Goal: Task Accomplishment & Management: Use online tool/utility

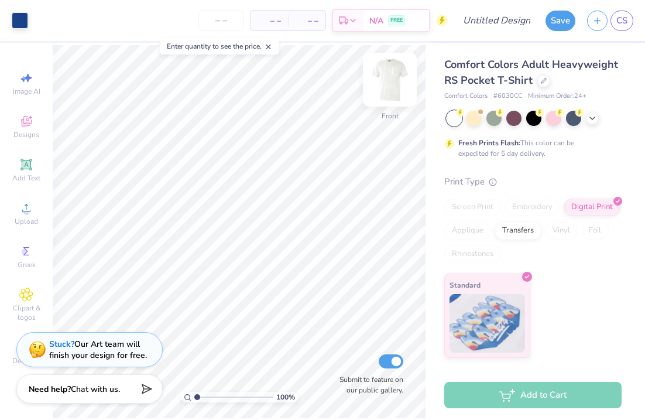
click at [392, 81] on img at bounding box center [390, 79] width 47 height 47
click at [394, 82] on img at bounding box center [390, 79] width 47 height 47
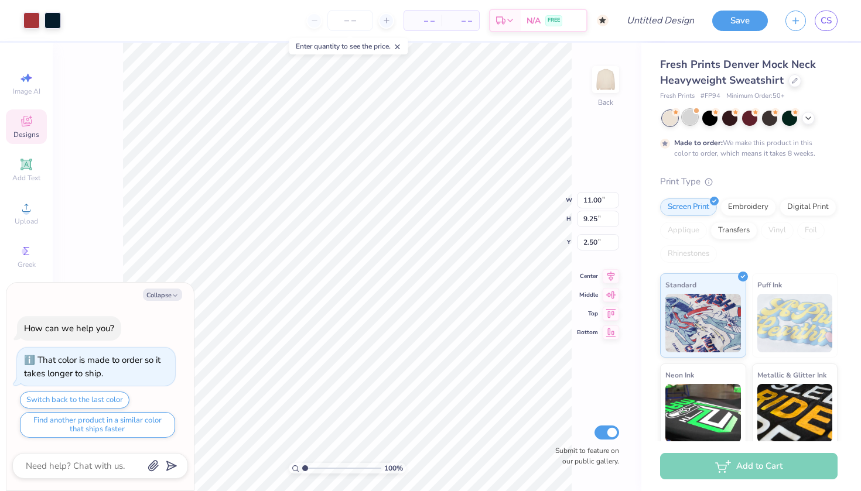
click at [692, 117] on div at bounding box center [689, 117] width 15 height 15
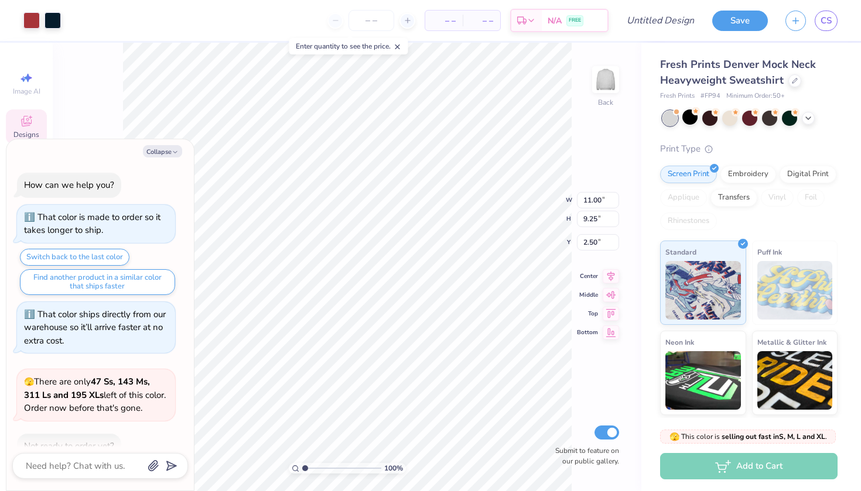
scroll to position [216, 0]
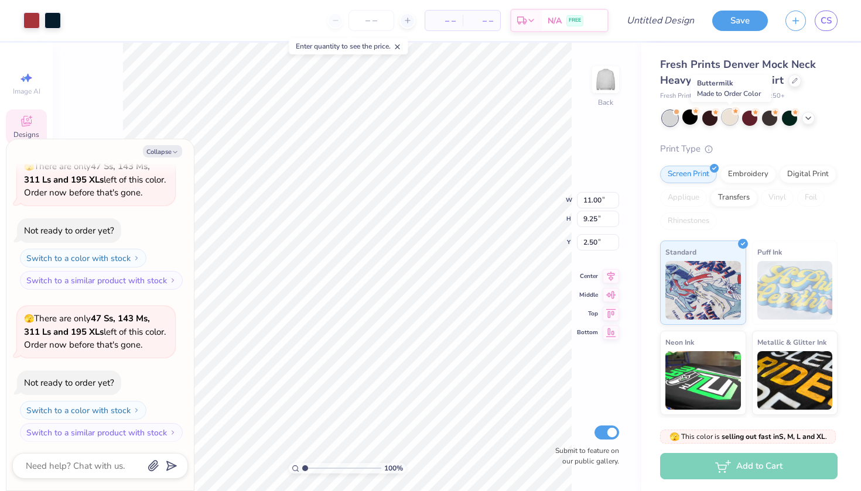
click at [732, 118] on div at bounding box center [729, 117] width 15 height 15
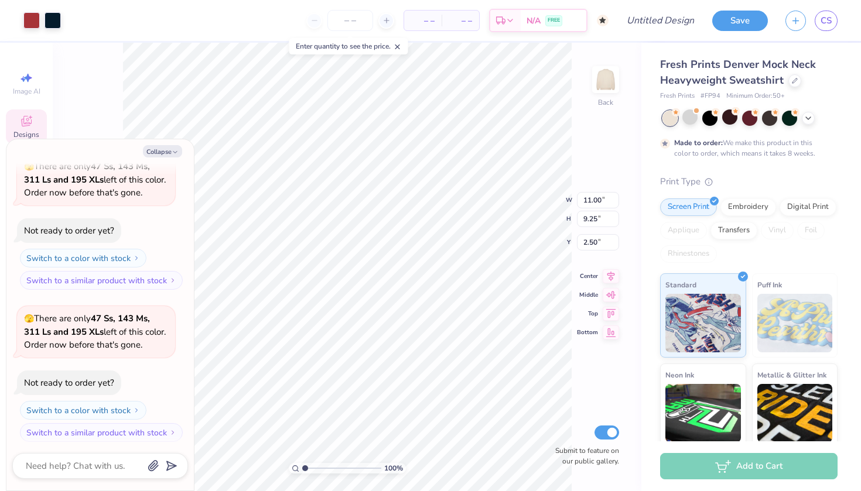
scroll to position [312, 0]
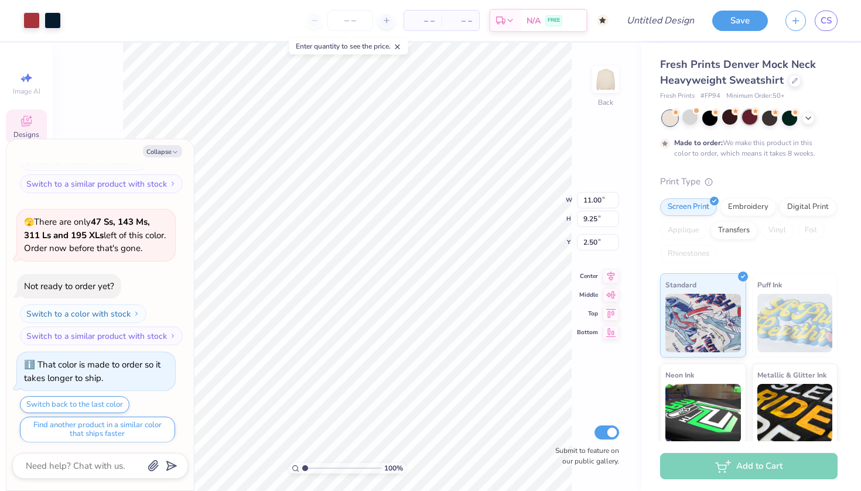
click at [757, 118] on div at bounding box center [749, 117] width 15 height 15
click at [771, 118] on div at bounding box center [769, 117] width 15 height 15
click at [789, 119] on div at bounding box center [789, 117] width 15 height 15
click at [811, 120] on icon at bounding box center [808, 116] width 9 height 9
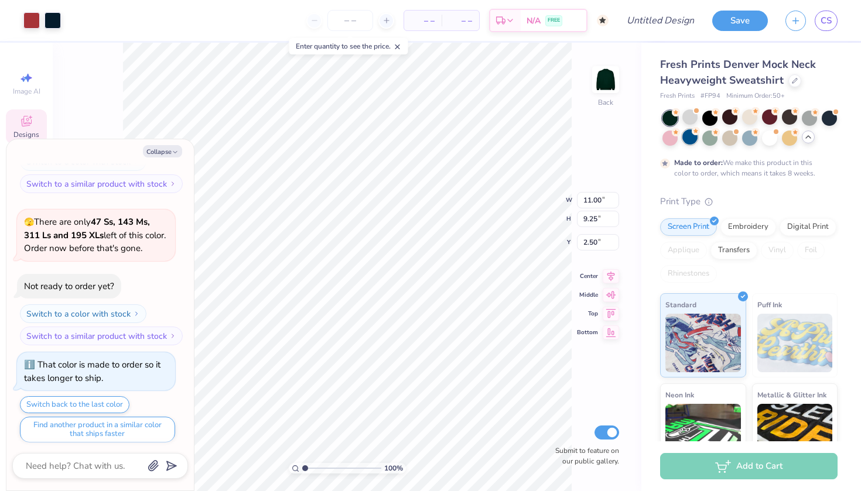
click at [688, 139] on div at bounding box center [689, 136] width 15 height 15
click at [711, 139] on div at bounding box center [709, 136] width 15 height 15
click at [731, 142] on div at bounding box center [729, 136] width 15 height 15
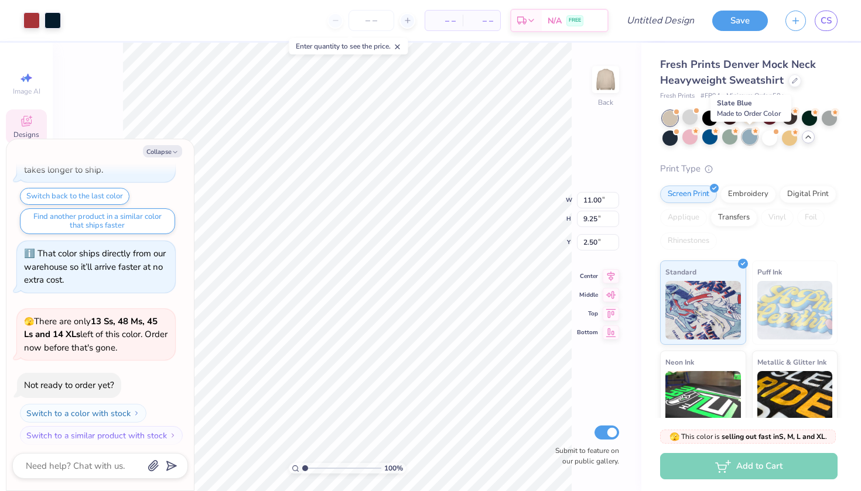
click at [754, 142] on div at bounding box center [749, 136] width 15 height 15
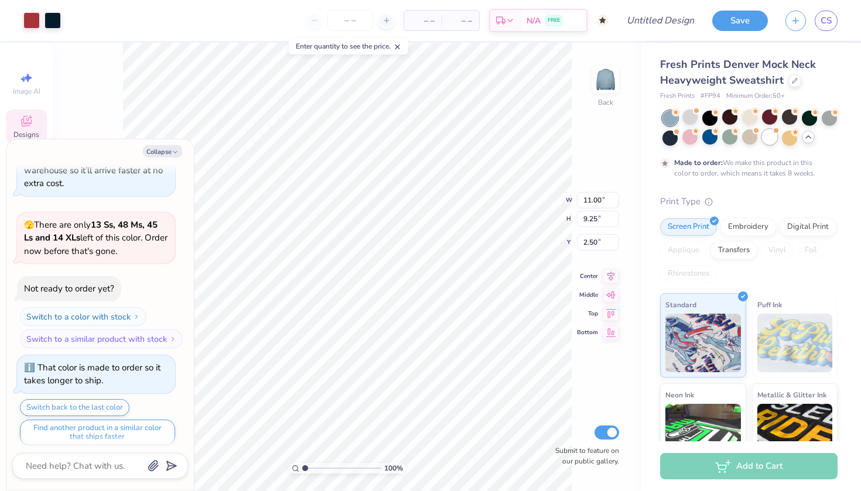
click at [770, 138] on div at bounding box center [769, 136] width 15 height 15
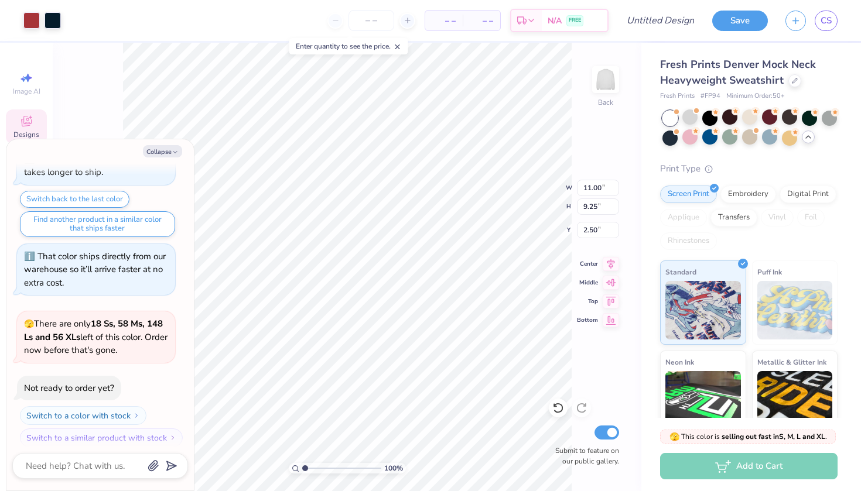
type textarea "x"
type input "2.54"
type textarea "x"
type input "4.03"
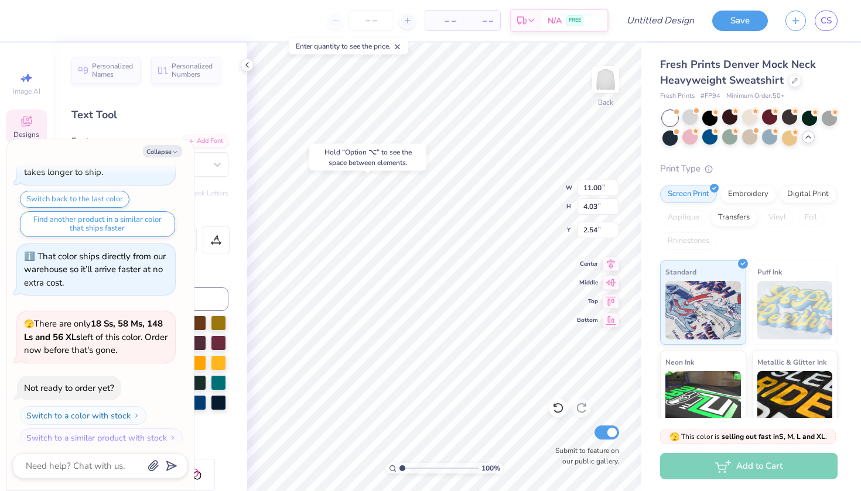
type textarea "x"
type input "2.47"
type textarea "x"
type textarea "SGEP"
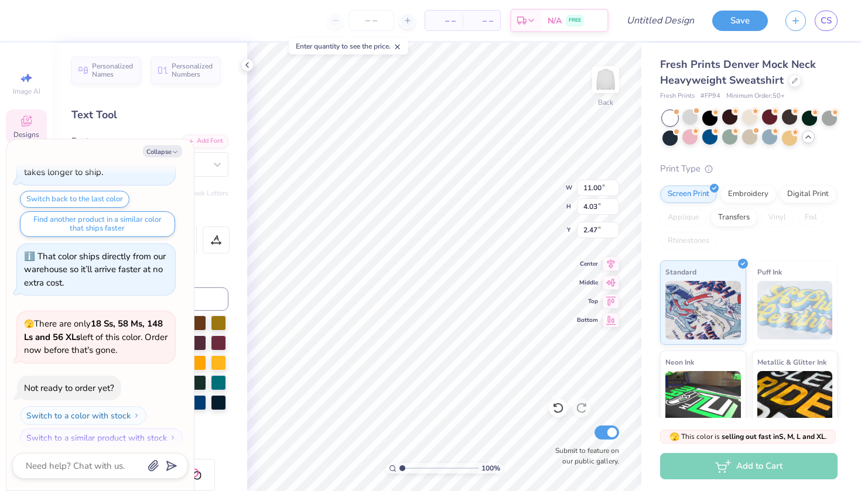
type textarea "x"
type textarea "SGE"
type textarea "x"
type textarea "SG"
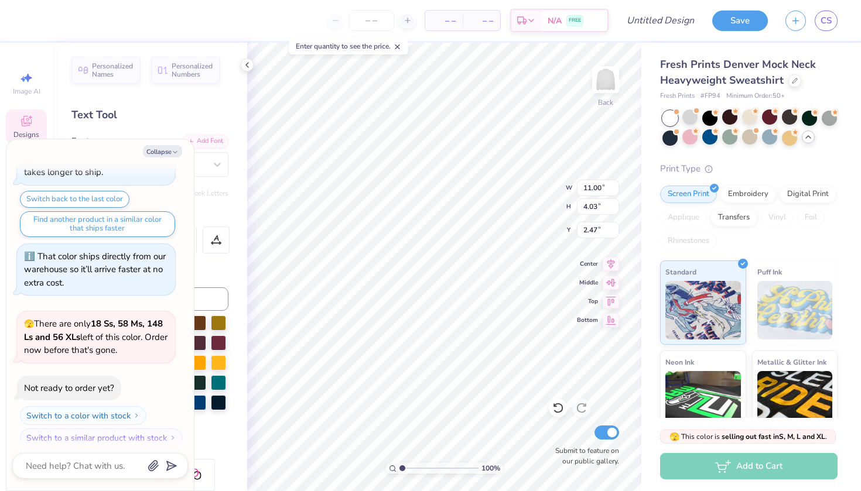
type textarea "x"
type textarea "S"
type textarea "x"
type textarea "="
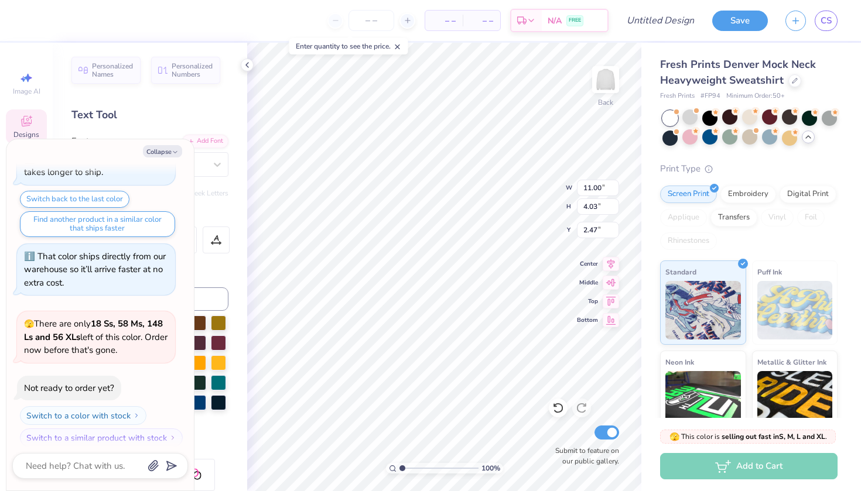
type textarea "x"
type textarea "=a"
type textarea "x"
type textarea "=ak"
type textarea "x"
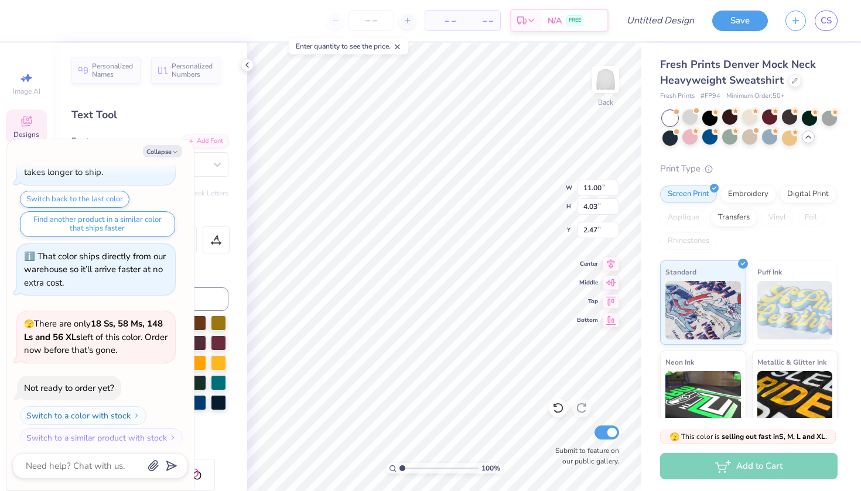
type textarea "=akp"
type textarea "x"
type textarea "=akps"
type textarea "x"
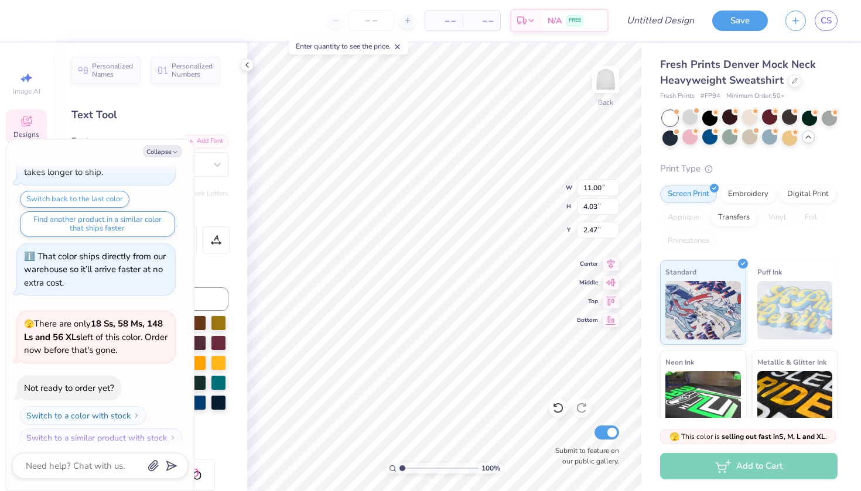
type textarea "=akpsi"
type textarea "x"
click at [248, 61] on icon at bounding box center [246, 64] width 9 height 9
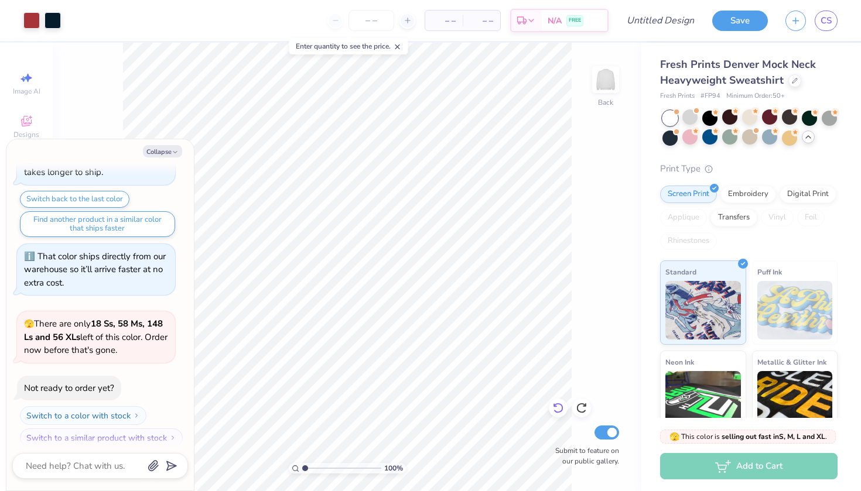
click at [558, 410] on icon at bounding box center [558, 408] width 12 height 12
click at [588, 408] on div at bounding box center [581, 408] width 19 height 19
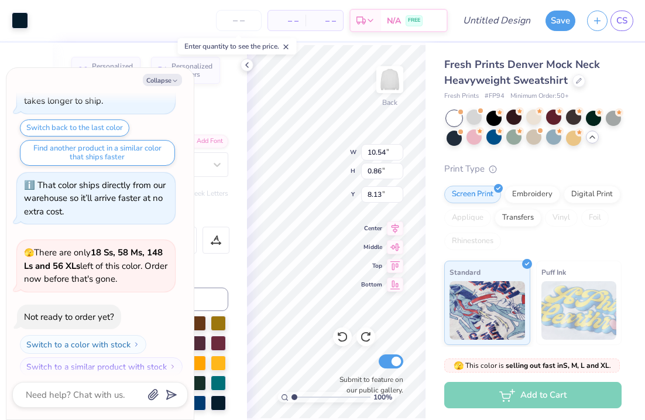
click at [389, 231] on icon at bounding box center [395, 228] width 16 height 14
type textarea "x"
type input "2.73"
type input "1.36"
type input "7.96"
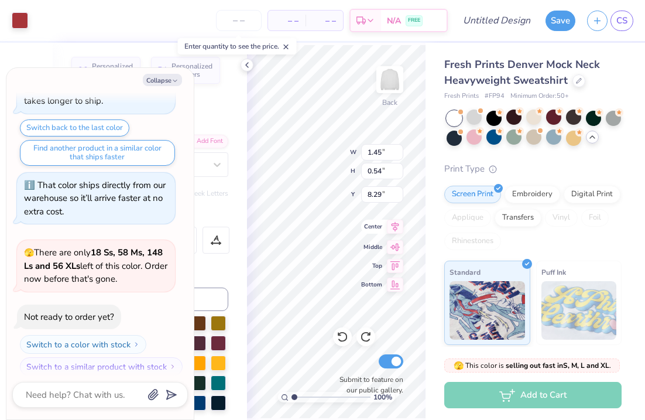
click at [381, 235] on div "100 % Back W 1.45 2.73 " H 0.54 1.36 " Y 8.29 7.96 " Center Middle Top Bottom S…" at bounding box center [336, 231] width 179 height 377
click at [386, 234] on div "Center" at bounding box center [382, 228] width 42 height 14
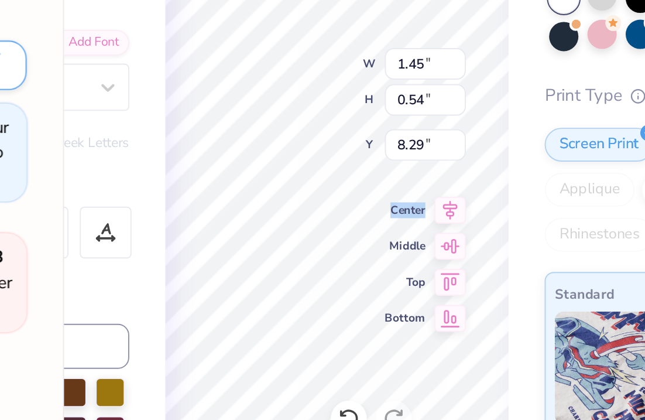
click at [387, 221] on icon at bounding box center [395, 228] width 16 height 14
click at [247, 116] on div "100 % Back W 1.45 1.45 " H 0.54 0.54 " Y 8.29 8.29 " Center Middle Top Bottom S…" at bounding box center [336, 231] width 179 height 377
click at [361, 220] on div "Center" at bounding box center [382, 227] width 42 height 14
click at [247, 117] on div "100 % Back W 1.45 1.45 " H 0.54 0.54 " Y 8.29 8.29 " Center Middle Top Bottom S…" at bounding box center [336, 231] width 179 height 377
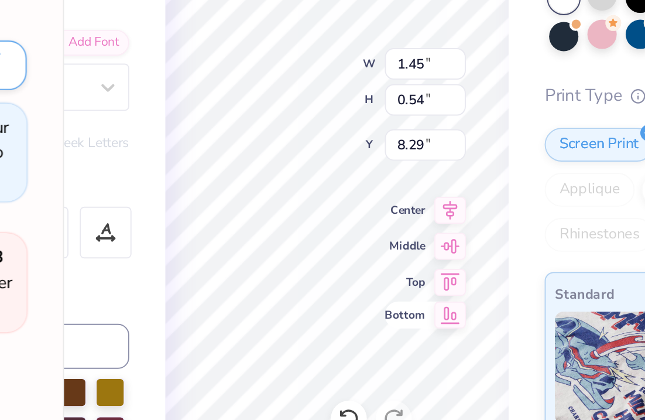
type textarea "x"
type input "14.37"
type textarea "x"
type textarea "1"
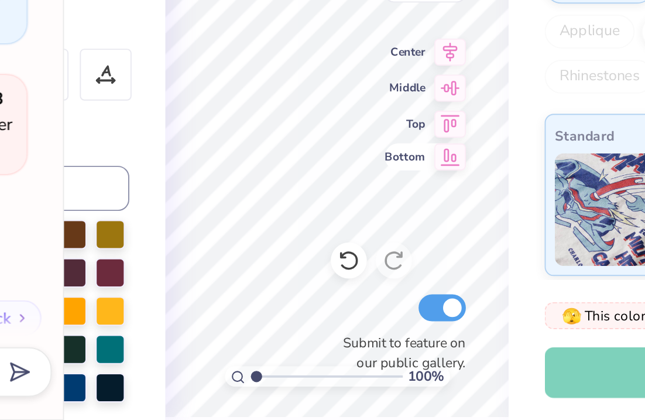
type textarea "x"
type textarea "19"
type textarea "x"
type textarea "190"
type textarea "x"
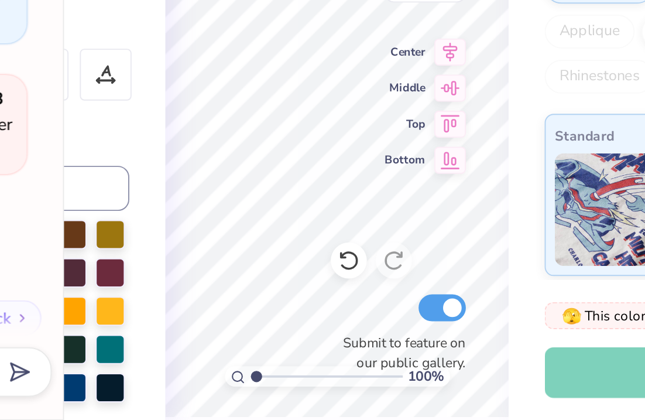
type textarea "1904"
type textarea "x"
type input "8.29"
click at [247, 43] on div "100 % Back W 1.63 1.63 " H 0.54 0.54 " Y 8.29 8.29 " Center Middle Top Bottom S…" at bounding box center [336, 231] width 179 height 377
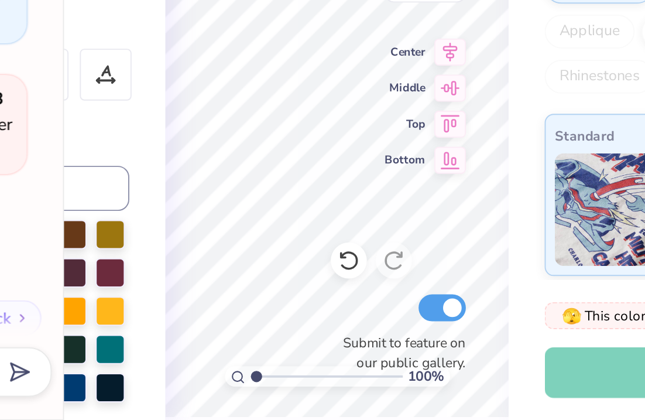
type textarea "x"
type textarea "i"
type textarea "x"
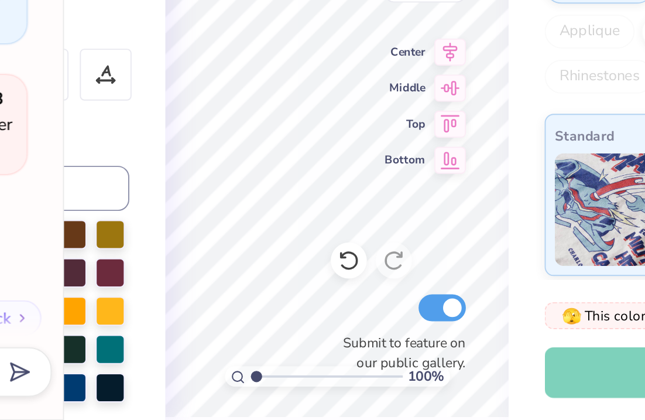
type textarea "i"
type textarea "x"
type textarea "in"
type textarea "x"
type textarea "ini"
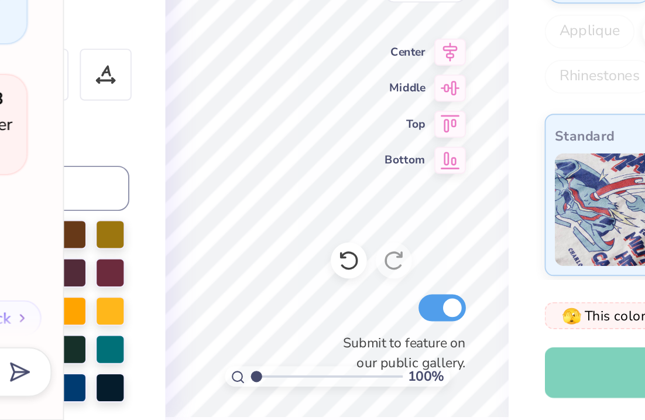
type textarea "x"
type textarea "iniv"
type textarea "x"
type textarea "inive"
type textarea "x"
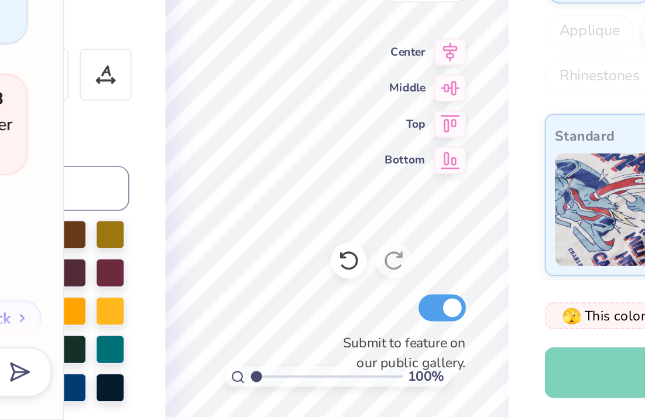
type textarea "iniver"
type textarea "x"
type textarea "inivers"
type textarea "x"
type textarea "iniversi"
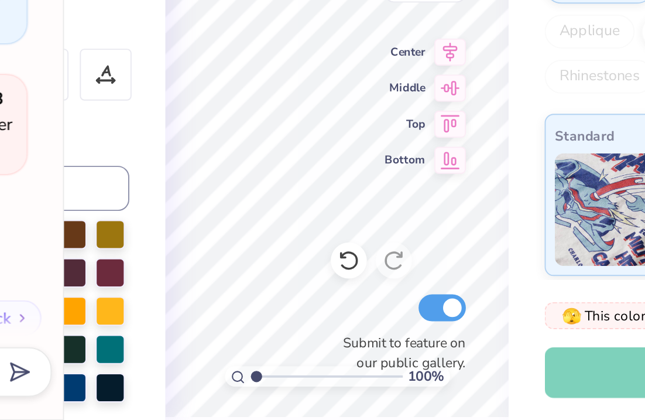
type textarea "x"
type textarea "iniversit"
type textarea "x"
type textarea "iniversity"
type textarea "x"
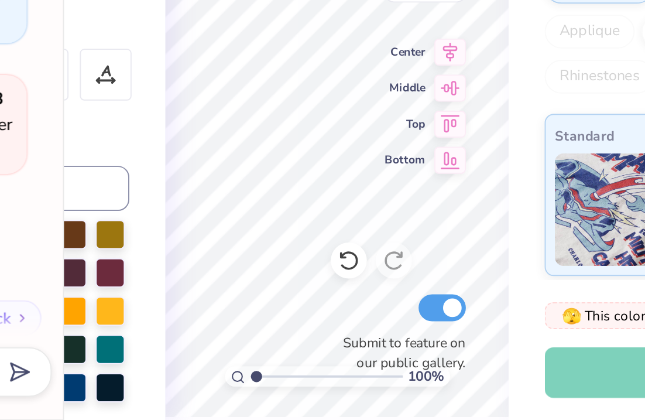
type textarea "iniversity"
type textarea "x"
type textarea "iniversity o"
type textarea "x"
type textarea "iniversity og"
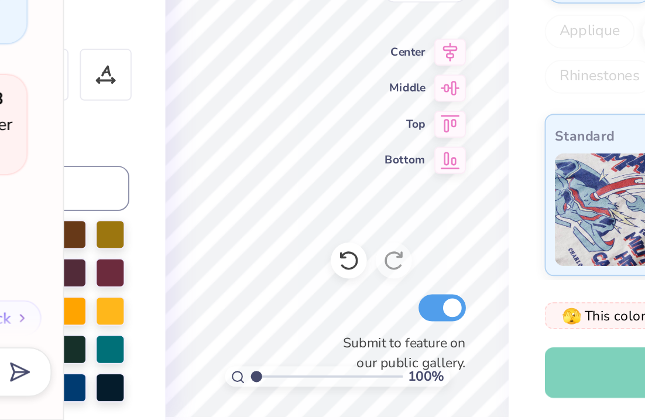
type textarea "x"
type textarea "iniversity og"
type textarea "x"
type textarea "iniversity og m"
type textarea "x"
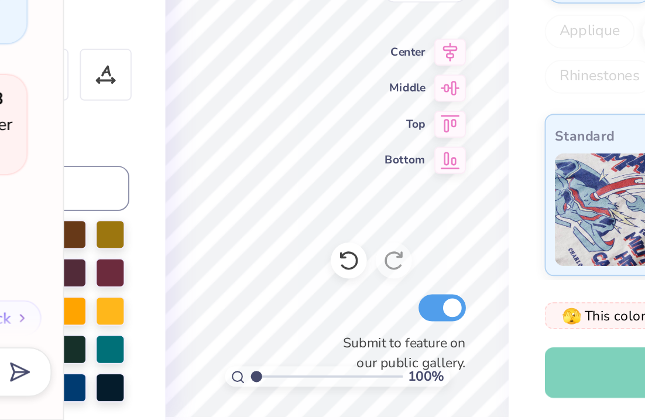
type textarea "iniversity og"
type textarea "x"
type textarea "iniversity og"
type textarea "x"
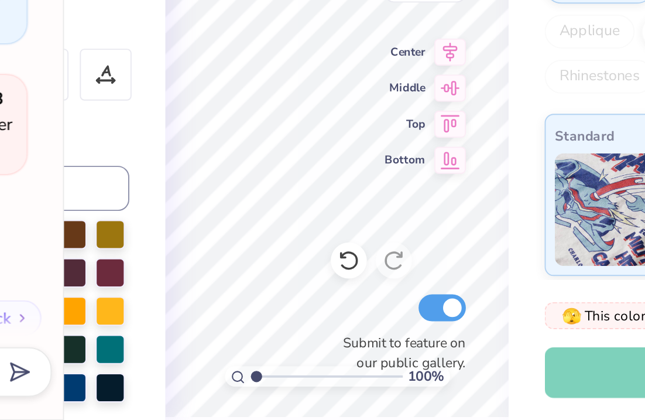
type textarea "iniversity o"
type textarea "x"
type textarea "iniversity of"
type textarea "x"
type textarea "iniversity of"
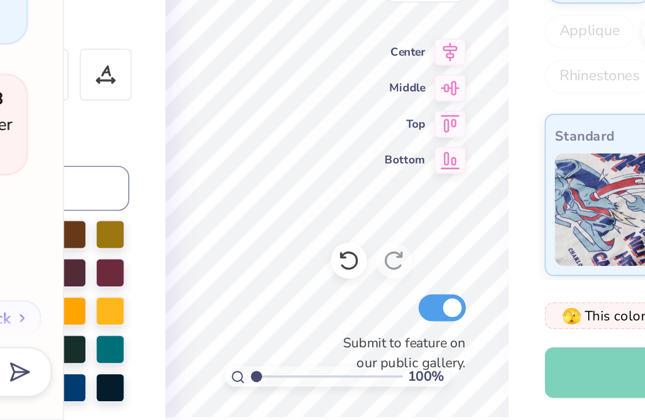
type textarea "x"
type textarea "iniversity of m"
type textarea "x"
type textarea "iniversity of mi"
type textarea "x"
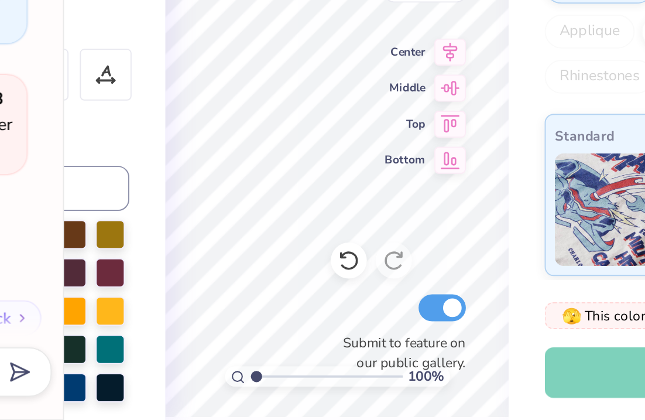
type textarea "iniversity of m"
type textarea "x"
type textarea "iniversity of"
type textarea "x"
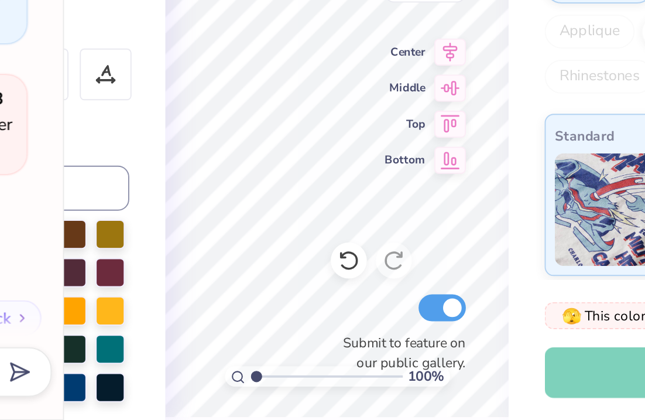
type textarea "i"
type textarea "x"
type textarea "U"
type textarea "x"
type textarea "Un"
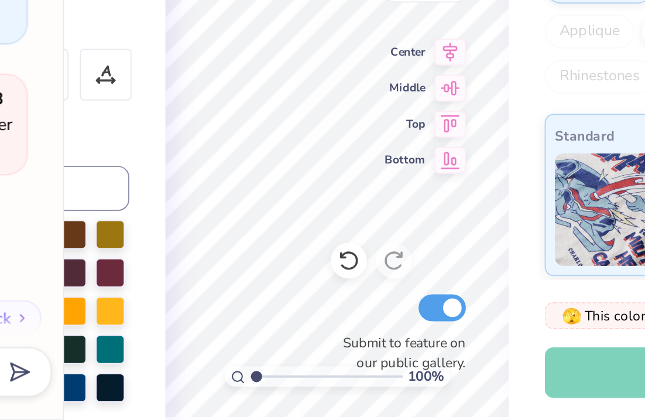
type textarea "x"
type textarea "Uni"
type textarea "x"
type textarea "Univ"
type textarea "x"
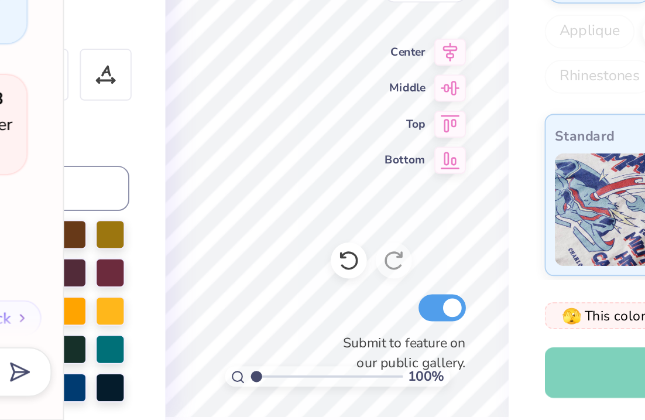
type textarea "Unive"
type textarea "x"
type textarea "Univer"
type textarea "x"
type textarea "Univers"
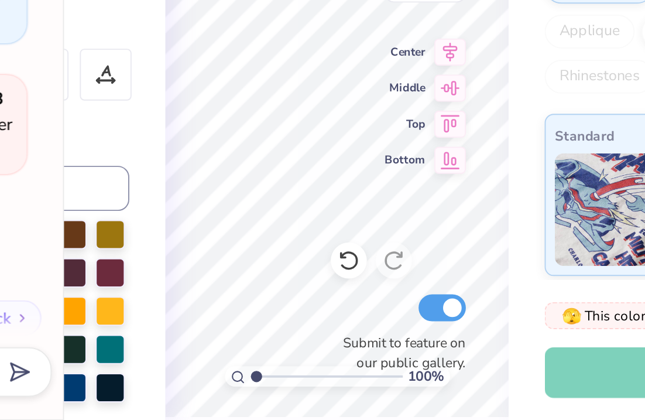
type textarea "x"
type textarea "Universi"
type textarea "x"
type textarea "Universit"
type textarea "x"
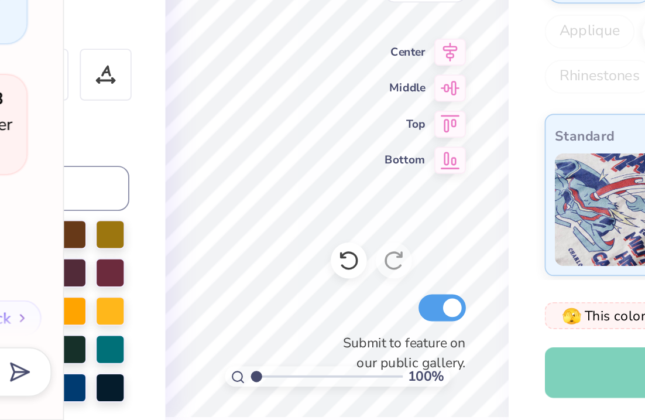
type textarea "University"
type textarea "x"
type textarea "University"
type textarea "x"
type textarea "University o"
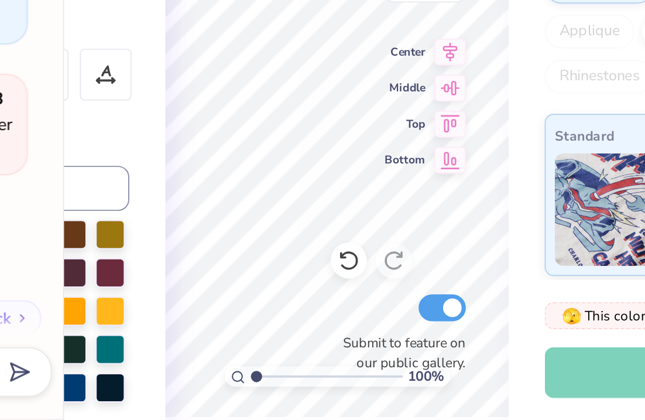
type textarea "x"
type textarea "University og"
type textarea "x"
type textarea "University og"
type textarea "x"
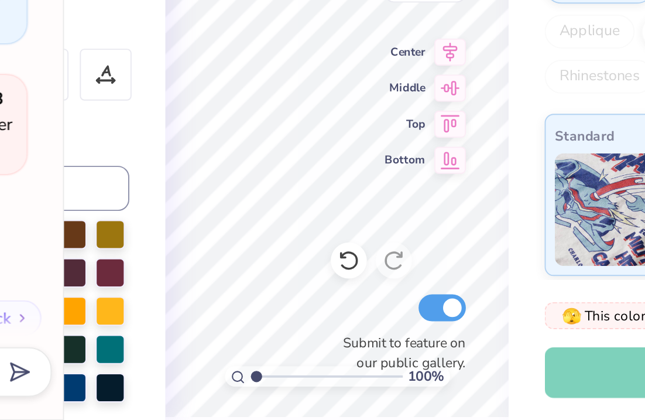
type textarea "University og"
type textarea "x"
type textarea "University o"
type textarea "x"
type textarea "University of"
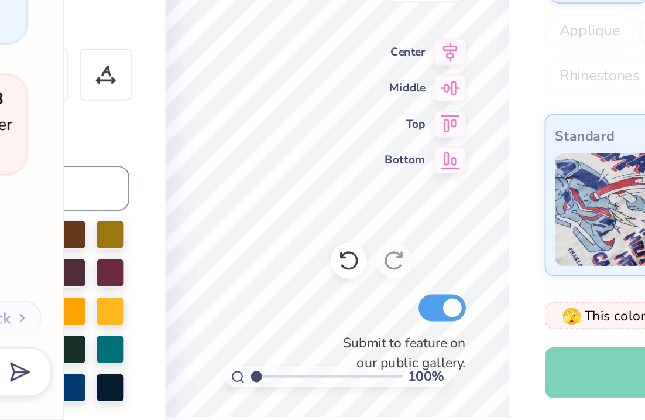
type textarea "x"
type textarea "University of"
type textarea "x"
type textarea "University of M"
type textarea "x"
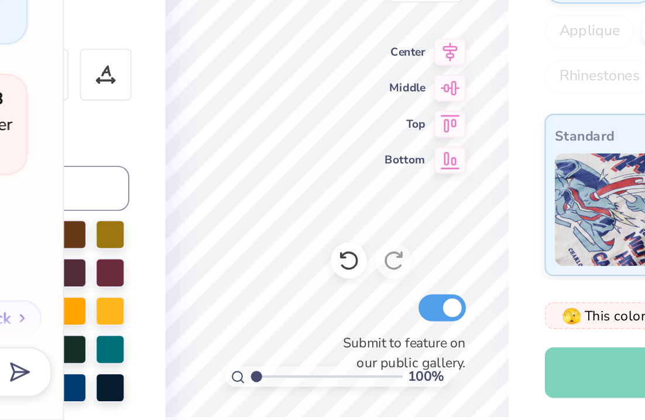
type textarea "[GEOGRAPHIC_DATA]"
type textarea "x"
type textarea "University of Mis"
type textarea "x"
type textarea "[GEOGRAPHIC_DATA]"
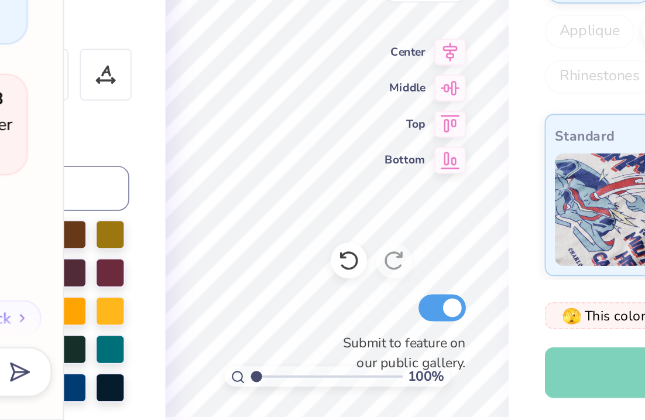
type textarea "x"
type textarea "[GEOGRAPHIC_DATA]"
type textarea "x"
type textarea "[GEOGRAPHIC_DATA]"
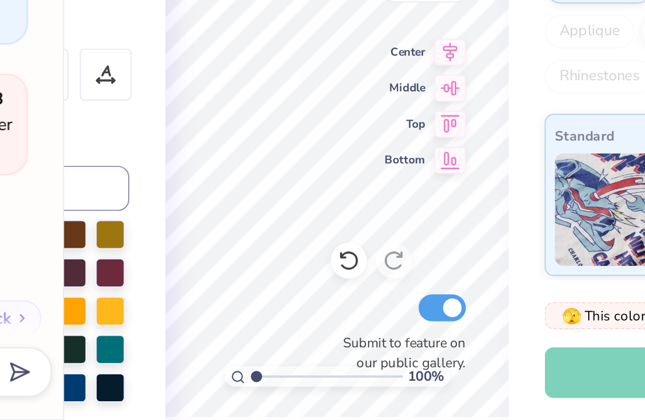
type textarea "x"
type textarea "[GEOGRAPHIC_DATA]"
type textarea "x"
type textarea "[GEOGRAPHIC_DATA]"
type textarea "x"
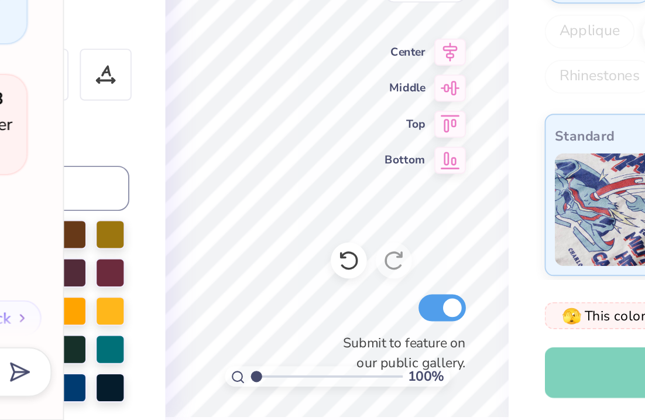
type textarea "[GEOGRAPHIC_DATA]"
type textarea "x"
type textarea "[GEOGRAPHIC_DATA][US_STATE]"
click at [426, 81] on div "Fresh Prints Denver Mock Neck Heavyweight Sweatshirt Fresh Prints # FP94 Minimu…" at bounding box center [536, 284] width 220 height 483
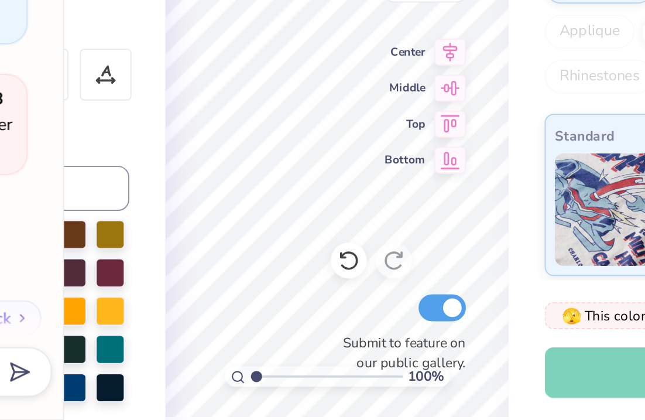
type textarea "x"
type input "7.36"
click at [426, 81] on div "Fresh Prints Denver Mock Neck Heavyweight Sweatshirt Fresh Prints # FP94 Minimu…" at bounding box center [536, 284] width 220 height 483
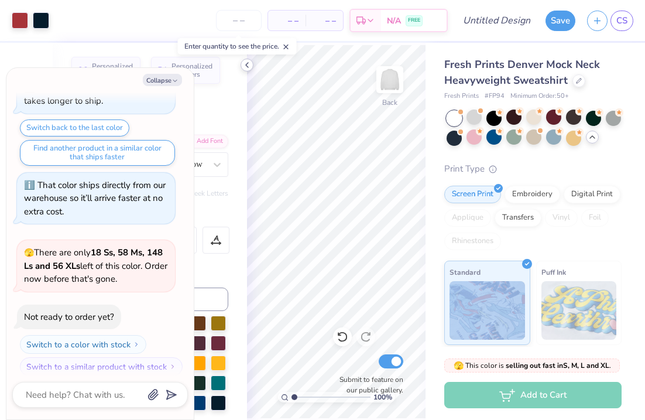
click at [248, 69] on icon at bounding box center [246, 64] width 9 height 9
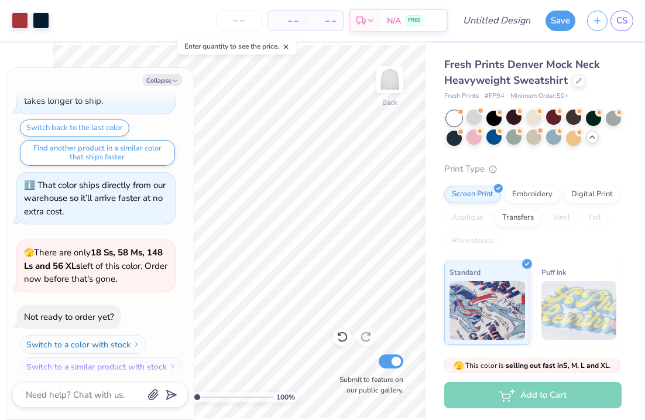
click at [168, 88] on div "Collapse How can we help you? That color is made to order so it takes longer to…" at bounding box center [99, 243] width 187 height 351
click at [168, 77] on button "Collapse" at bounding box center [162, 80] width 39 height 12
type textarea "x"
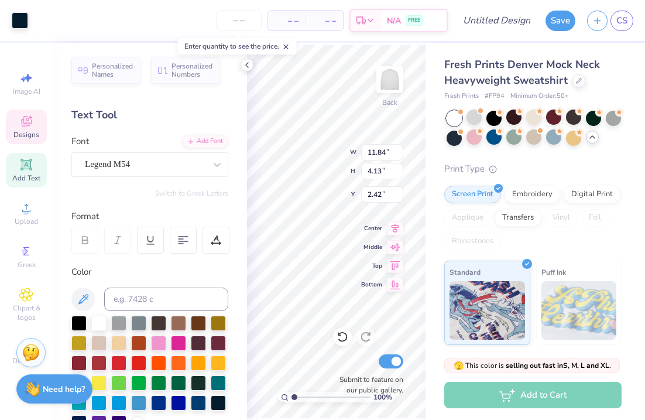
type input "2.37"
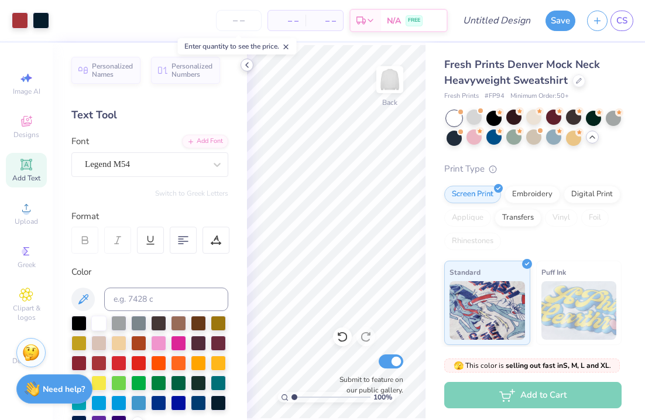
click at [247, 67] on icon at bounding box center [246, 64] width 9 height 9
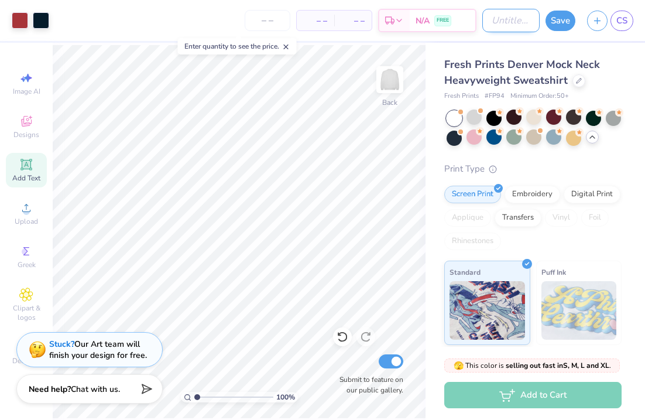
click at [495, 25] on input "Design Title" at bounding box center [511, 20] width 57 height 23
type input "C"
type input "change flag to mizzou flag"
click at [567, 23] on button "Save" at bounding box center [561, 19] width 30 height 20
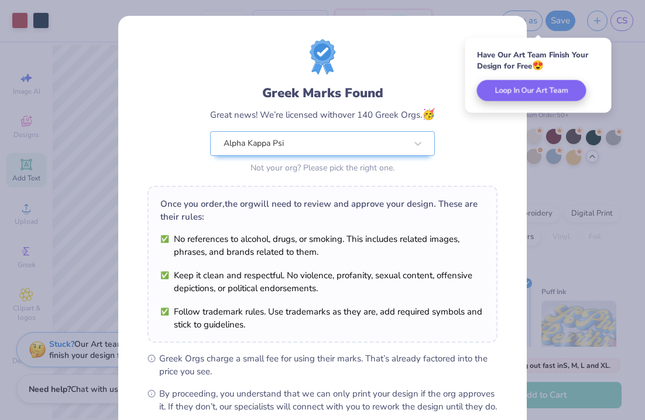
click at [568, 117] on div "Greek Marks Found Great news! We’re licensed with over 140 Greek Orgs. 🥳 Alpha …" at bounding box center [322, 210] width 645 height 420
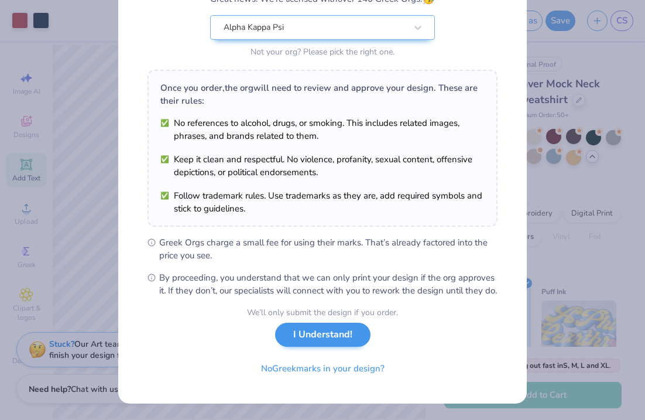
click at [329, 339] on button "I Understand!" at bounding box center [322, 335] width 95 height 24
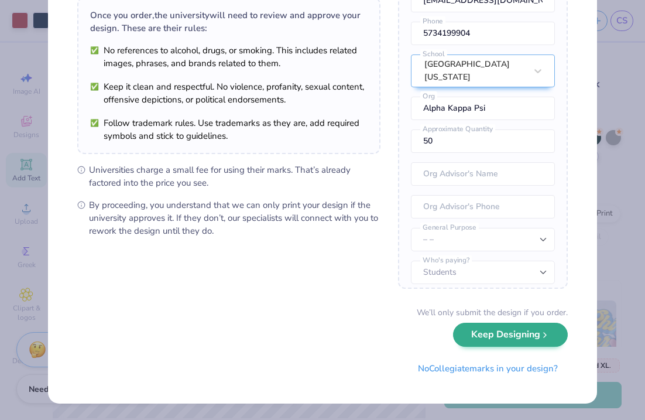
scroll to position [90, 0]
click at [510, 339] on button "Keep Designing" at bounding box center [510, 335] width 115 height 24
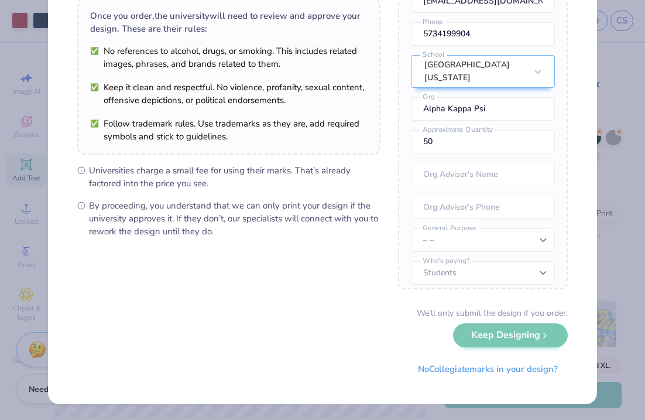
scroll to position [0, 0]
